Goal: Transaction & Acquisition: Book appointment/travel/reservation

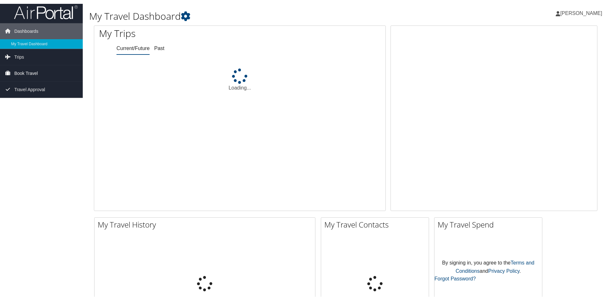
click at [39, 74] on link "Book Travel" at bounding box center [41, 73] width 83 height 16
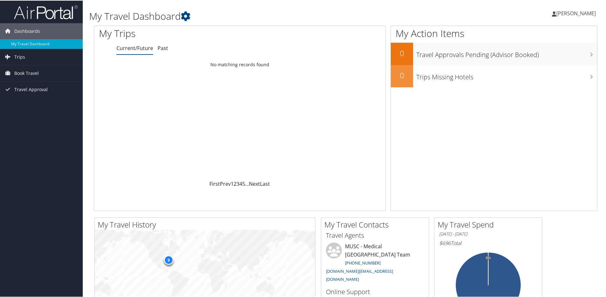
click at [147, 50] on link "Current/Future" at bounding box center [135, 47] width 37 height 7
click at [23, 56] on span "Trips" at bounding box center [19, 56] width 11 height 16
click at [43, 71] on link "Current/Future Trips" at bounding box center [41, 69] width 83 height 10
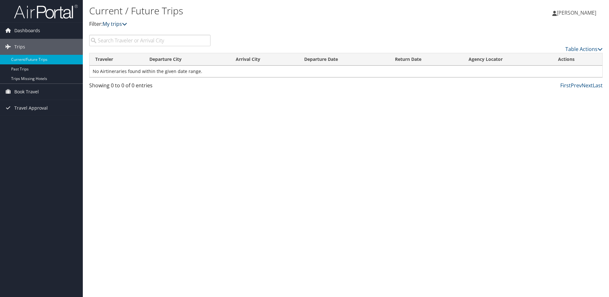
click at [110, 23] on link "My trips" at bounding box center [114, 23] width 25 height 7
click at [26, 91] on span "Book Travel" at bounding box center [26, 92] width 25 height 16
click at [562, 6] on link "[PERSON_NAME]" at bounding box center [577, 12] width 50 height 19
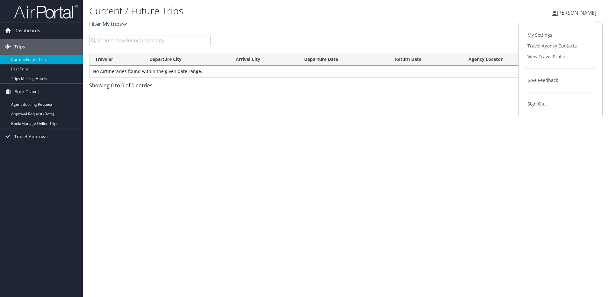
click at [358, 9] on h1 "Current / Future Trips" at bounding box center [260, 10] width 342 height 13
click at [111, 8] on h1 "Current / Future Trips" at bounding box center [260, 10] width 342 height 13
click at [110, 28] on div "Current / Future Trips Filter: My trips" at bounding box center [260, 19] width 342 height 32
click at [40, 34] on link "Dashboards" at bounding box center [41, 31] width 83 height 16
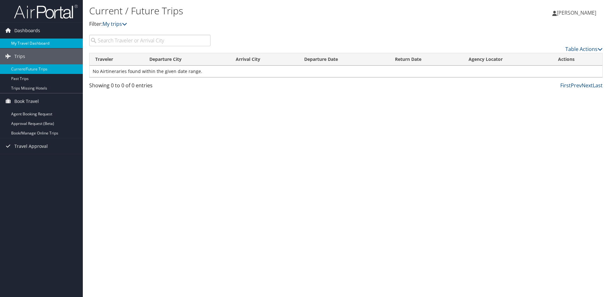
click at [43, 46] on link "My Travel Dashboard" at bounding box center [41, 44] width 83 height 10
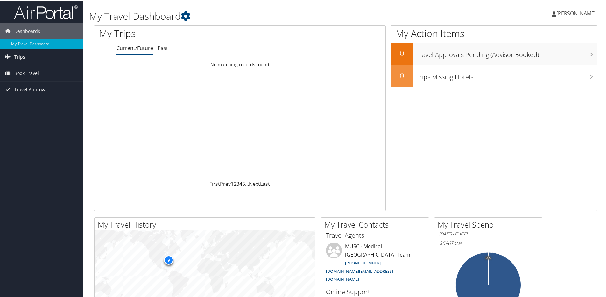
scroll to position [95, 0]
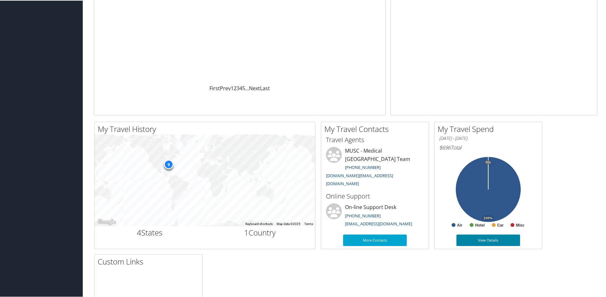
click at [496, 238] on link "View Details" at bounding box center [488, 239] width 64 height 11
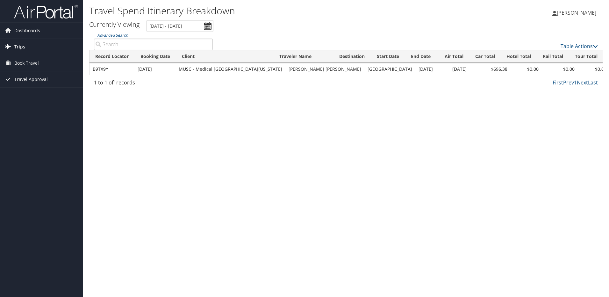
click at [33, 52] on link "Trips" at bounding box center [41, 47] width 83 height 16
click at [54, 60] on link "Current/Future Trips" at bounding box center [41, 60] width 83 height 10
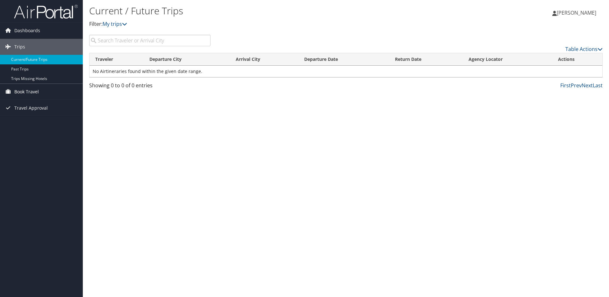
click at [22, 90] on span "Book Travel" at bounding box center [26, 92] width 25 height 16
click at [43, 115] on link "Approval Request (Beta)" at bounding box center [41, 114] width 83 height 10
click at [28, 88] on span "Book Travel" at bounding box center [26, 92] width 25 height 16
click at [26, 126] on link "Book/Manage Online Trips" at bounding box center [41, 124] width 83 height 10
